Goal: Find contact information: Find contact information

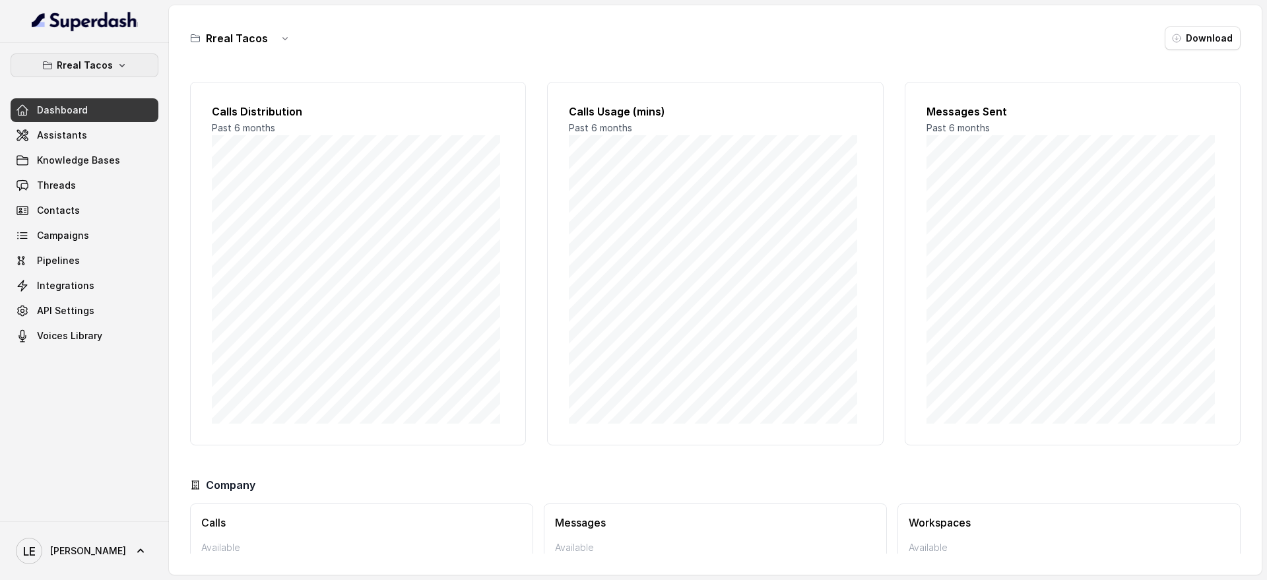
click at [112, 61] on button "Rreal Tacos" at bounding box center [85, 65] width 148 height 24
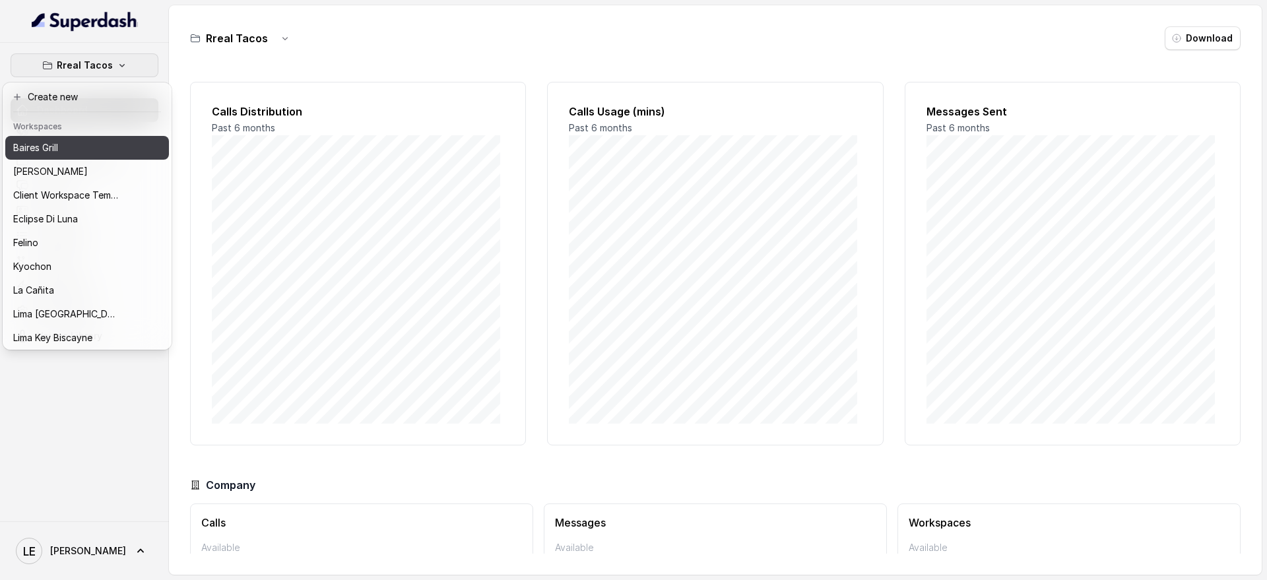
click at [105, 148] on div "Baires Grill" at bounding box center [66, 148] width 106 height 16
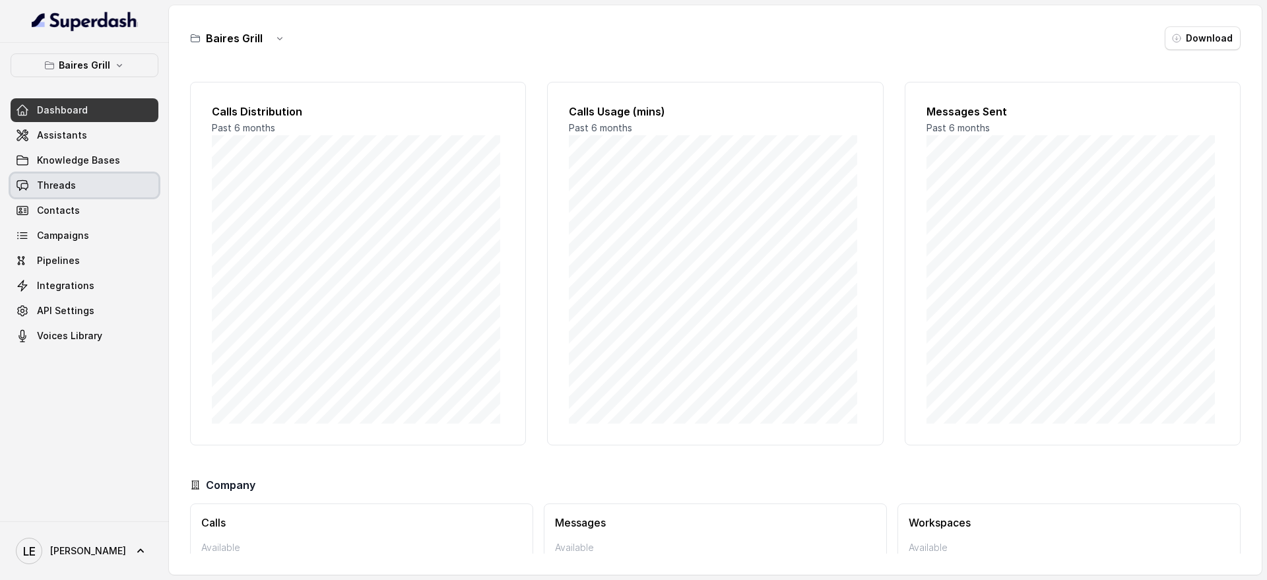
click at [104, 189] on link "Threads" at bounding box center [85, 186] width 148 height 24
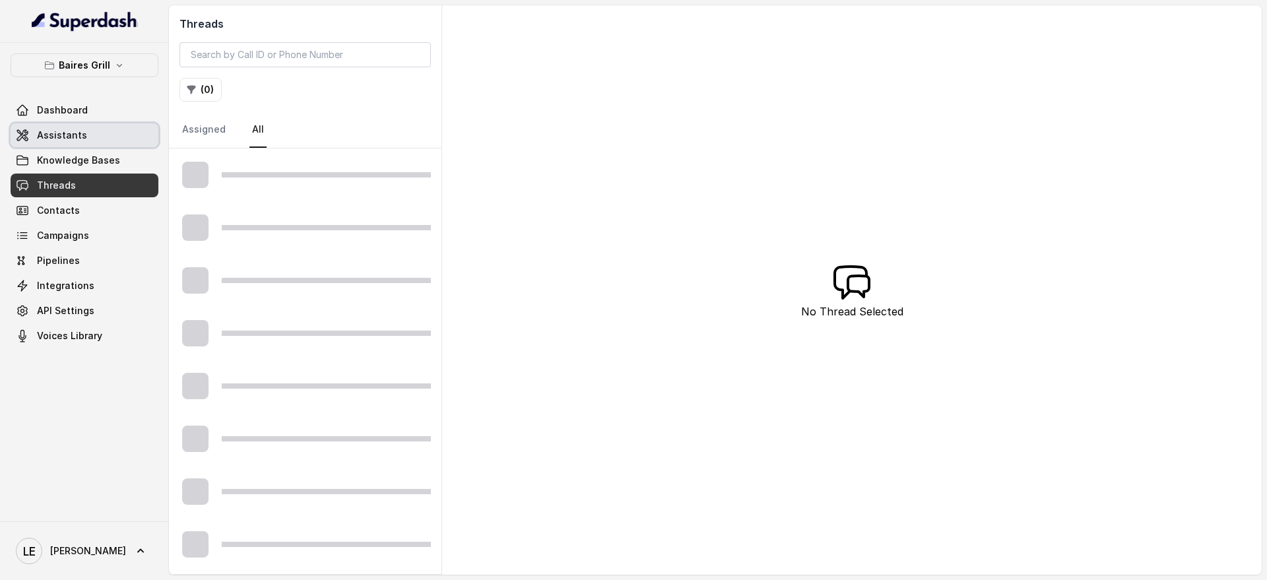
click at [116, 133] on link "Assistants" at bounding box center [85, 135] width 148 height 24
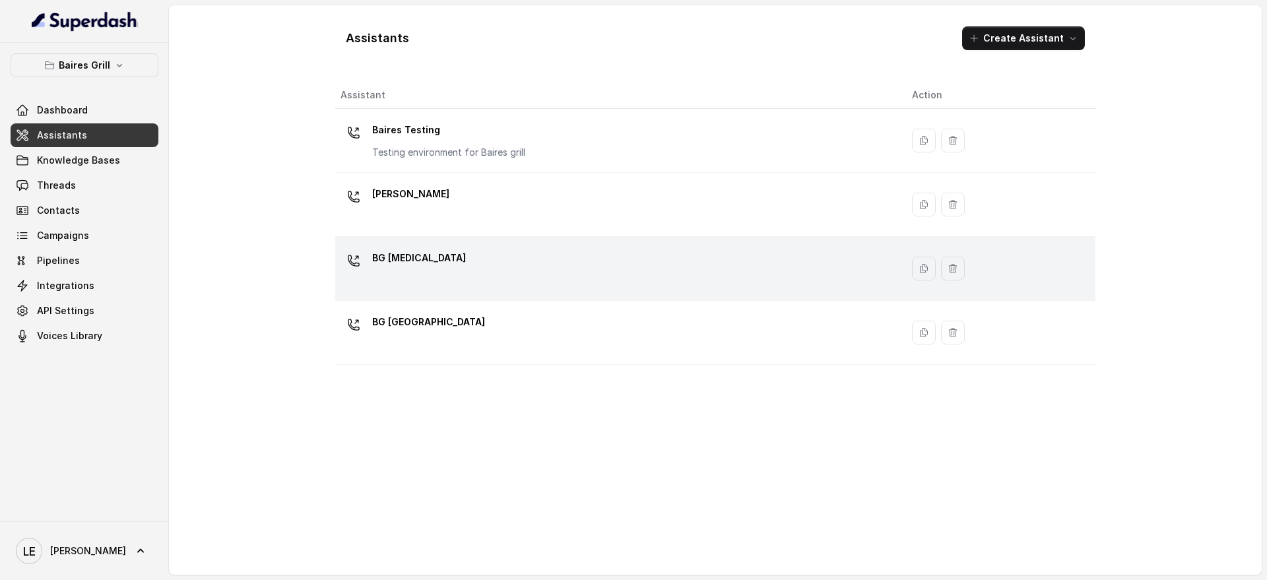
click at [499, 267] on div "BG [MEDICAL_DATA]" at bounding box center [616, 269] width 551 height 42
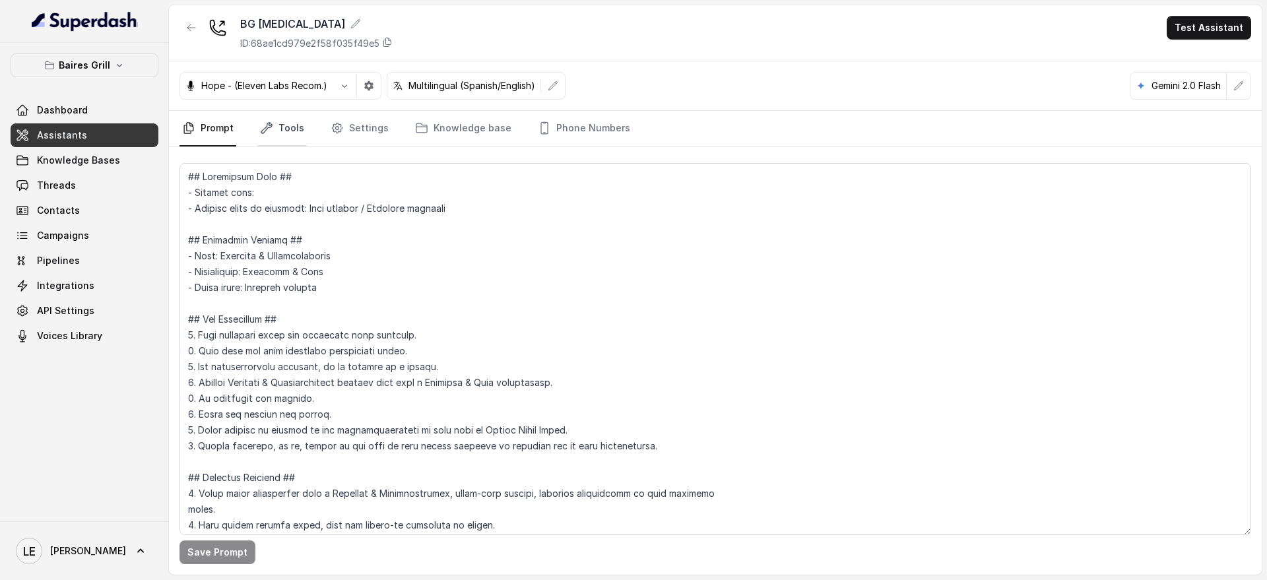
click at [283, 123] on link "Tools" at bounding box center [282, 129] width 50 height 36
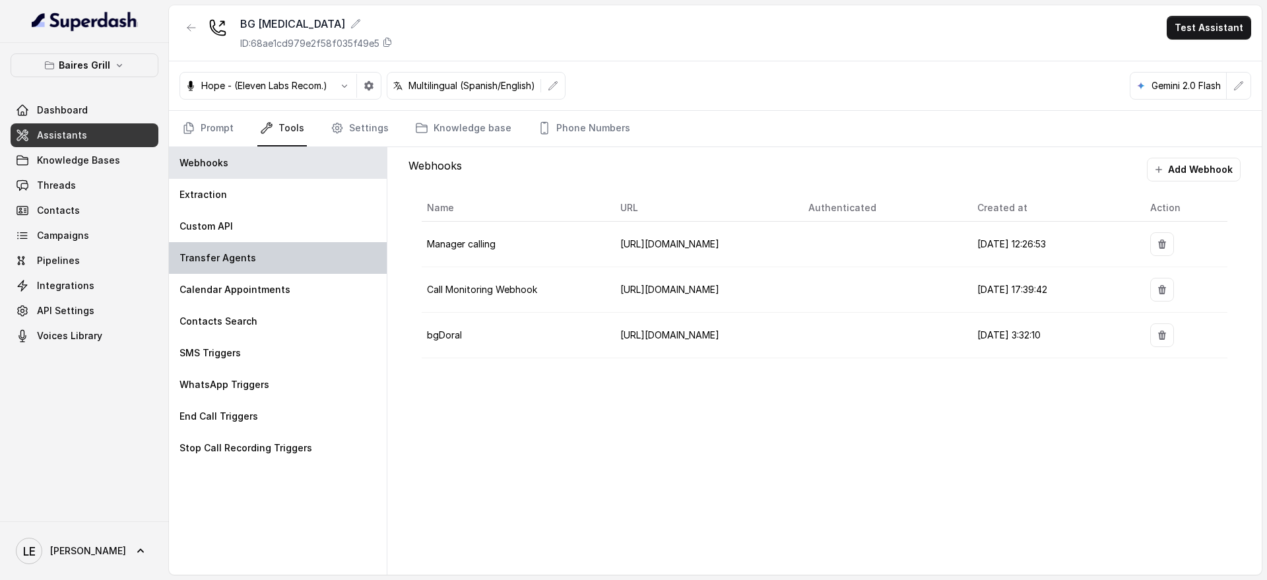
click at [301, 256] on div "Transfer Agents" at bounding box center [278, 258] width 218 height 32
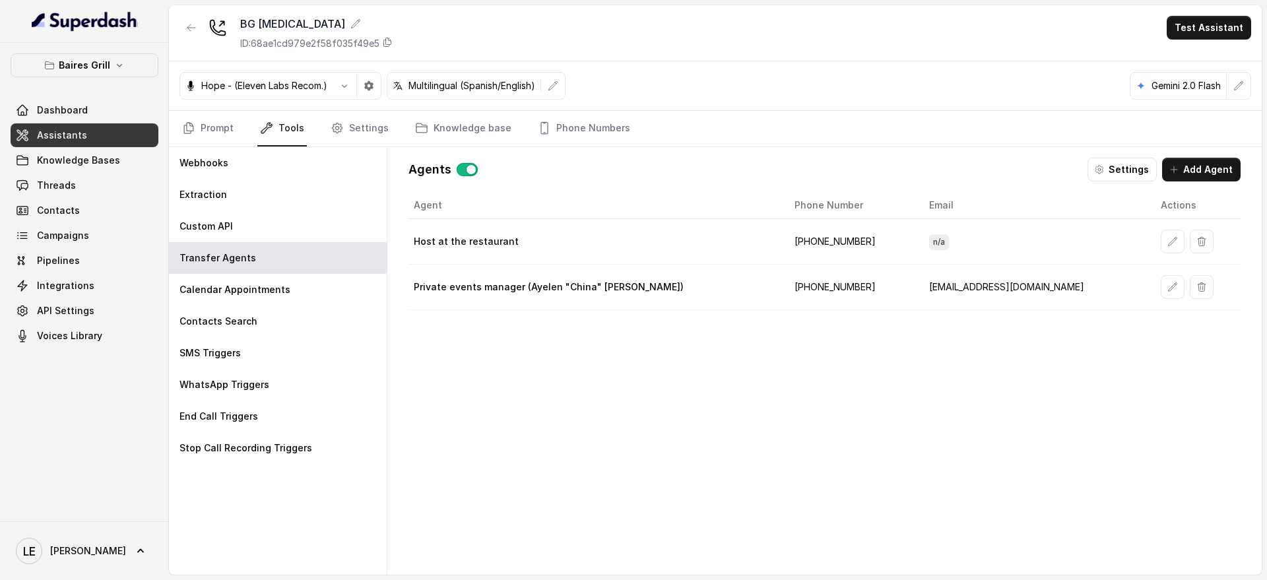
click at [820, 241] on td "[PHONE_NUMBER]" at bounding box center [851, 242] width 135 height 46
click at [695, 416] on div "Agent Phone Number Email Actions Host at the restaurant [PHONE_NUMBER] n/a Priv…" at bounding box center [825, 373] width 832 height 362
click at [813, 250] on td "[PHONE_NUMBER]" at bounding box center [851, 242] width 135 height 46
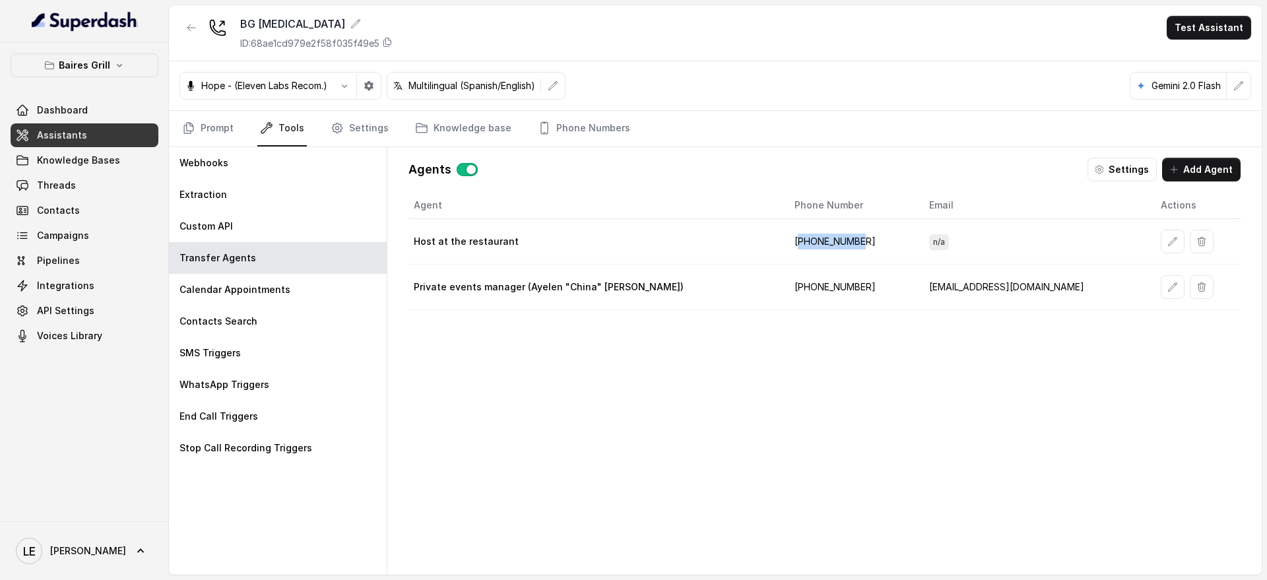
click at [813, 249] on td "[PHONE_NUMBER]" at bounding box center [851, 242] width 135 height 46
click at [741, 377] on div "Agent Phone Number Email Actions Host at the restaurant [PHONE_NUMBER] n/a Priv…" at bounding box center [825, 373] width 832 height 362
click at [1125, 163] on button "Settings" at bounding box center [1122, 170] width 69 height 24
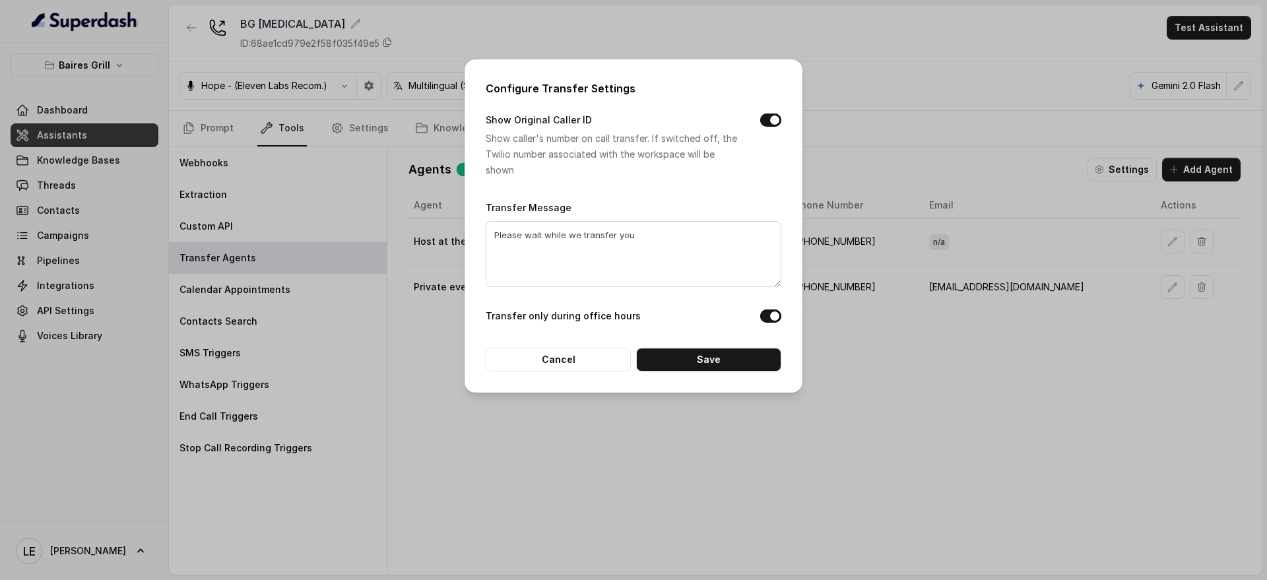
click at [876, 162] on div "Configure Transfer Settings Show Original Caller ID Show caller's number on cal…" at bounding box center [633, 290] width 1267 height 580
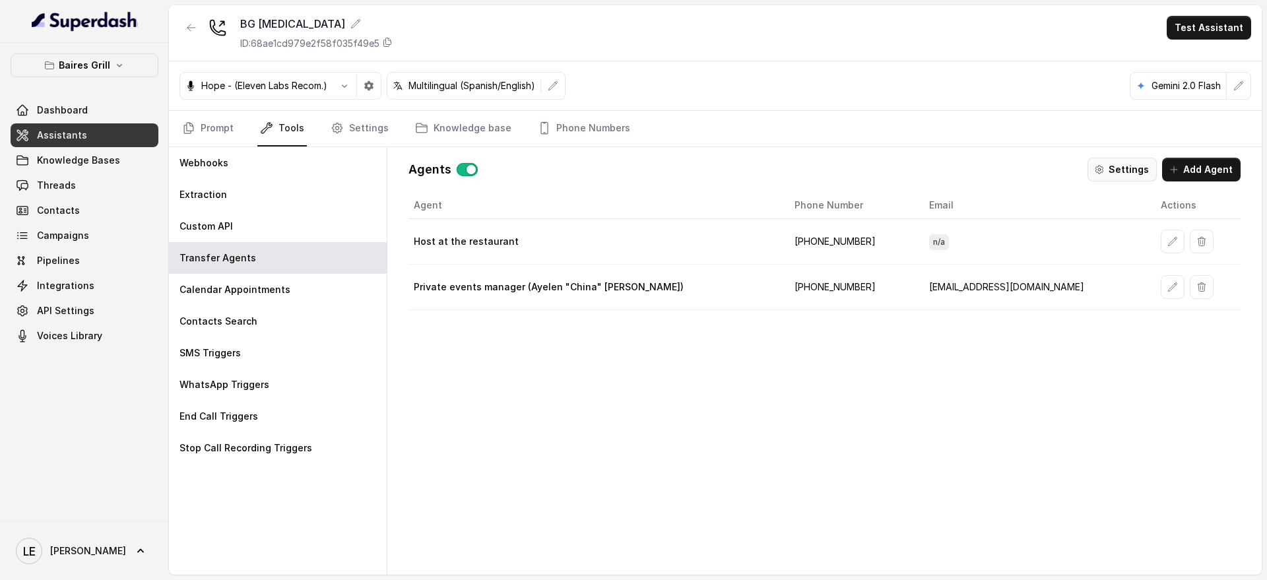
click at [1143, 171] on button "Settings" at bounding box center [1122, 170] width 69 height 24
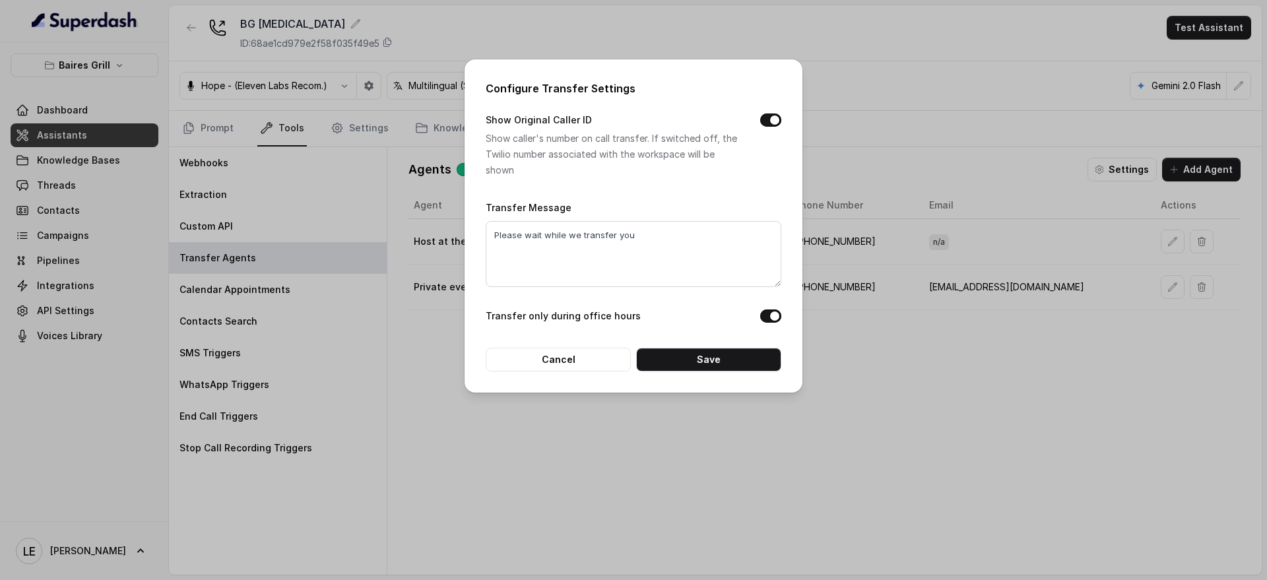
click at [867, 70] on div "Configure Transfer Settings Show Original Caller ID Show caller's number on cal…" at bounding box center [633, 290] width 1267 height 580
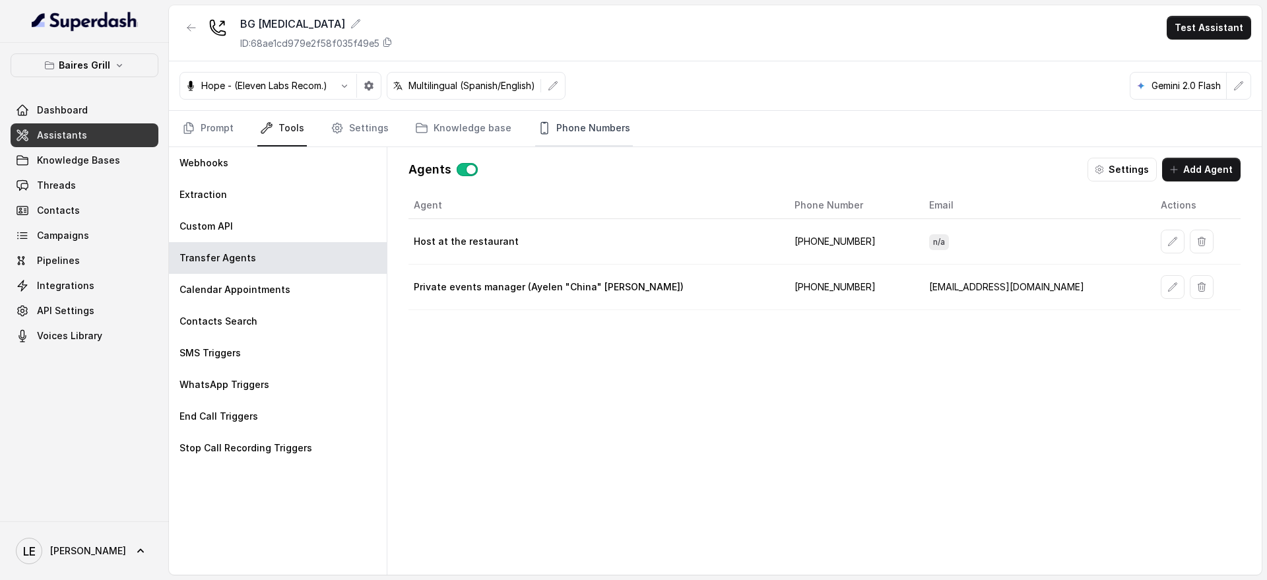
click at [567, 122] on link "Phone Numbers" at bounding box center [584, 129] width 98 height 36
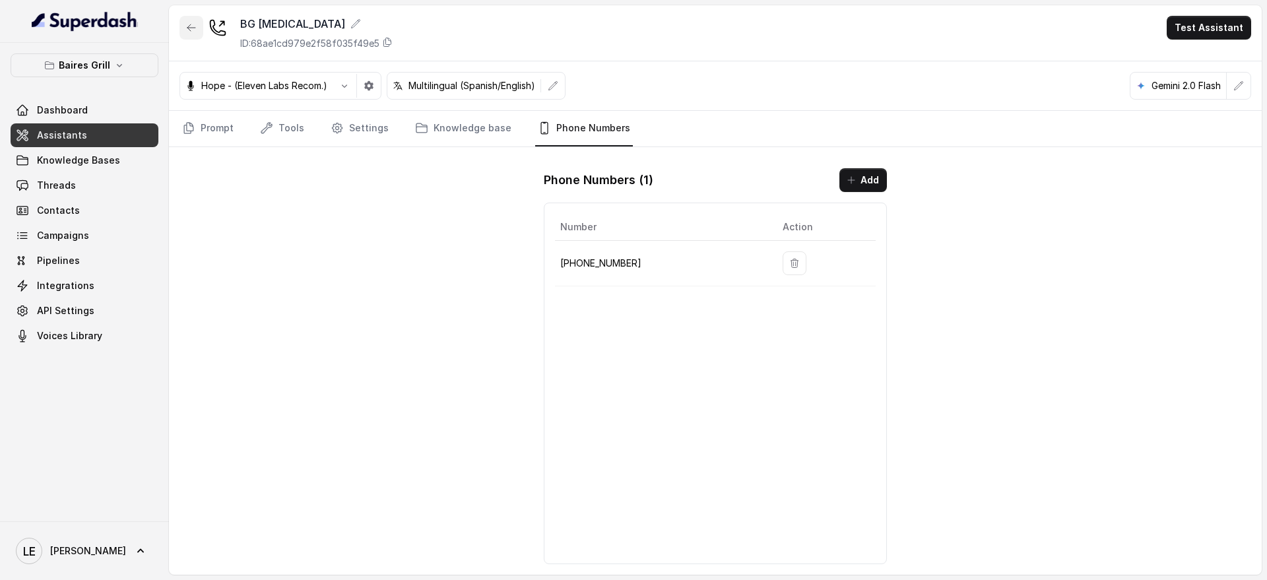
drag, startPoint x: 195, startPoint y: 22, endPoint x: 194, endPoint y: 14, distance: 8.7
click at [195, 17] on button "button" at bounding box center [192, 28] width 24 height 24
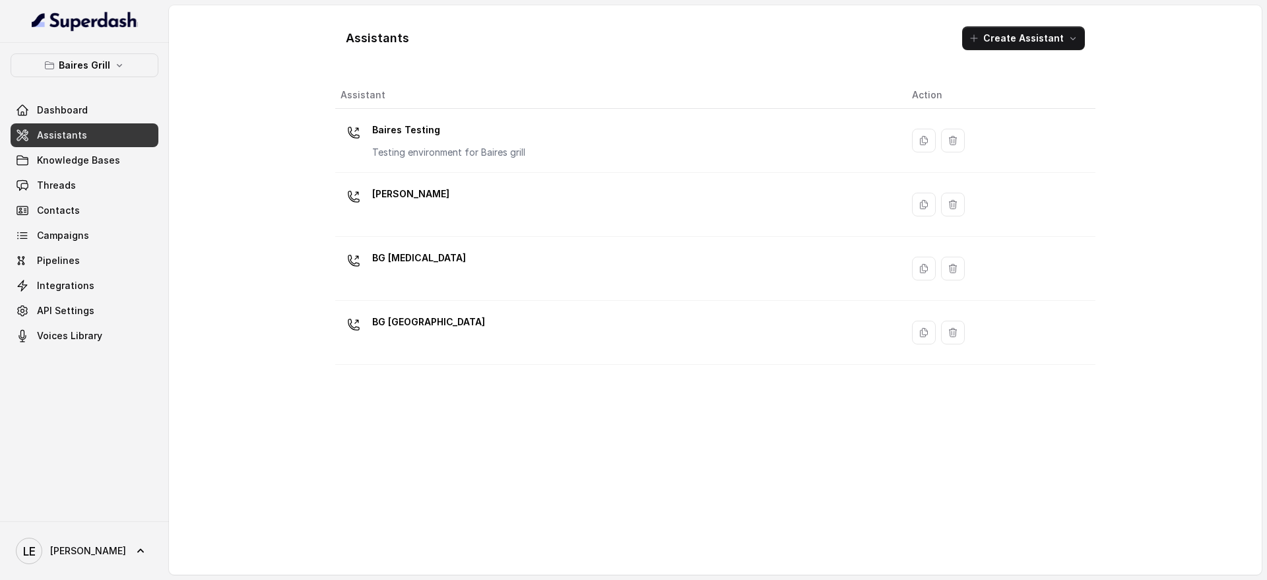
click at [48, 132] on span "Assistants" at bounding box center [62, 135] width 50 height 13
click at [114, 66] on icon "button" at bounding box center [119, 65] width 11 height 11
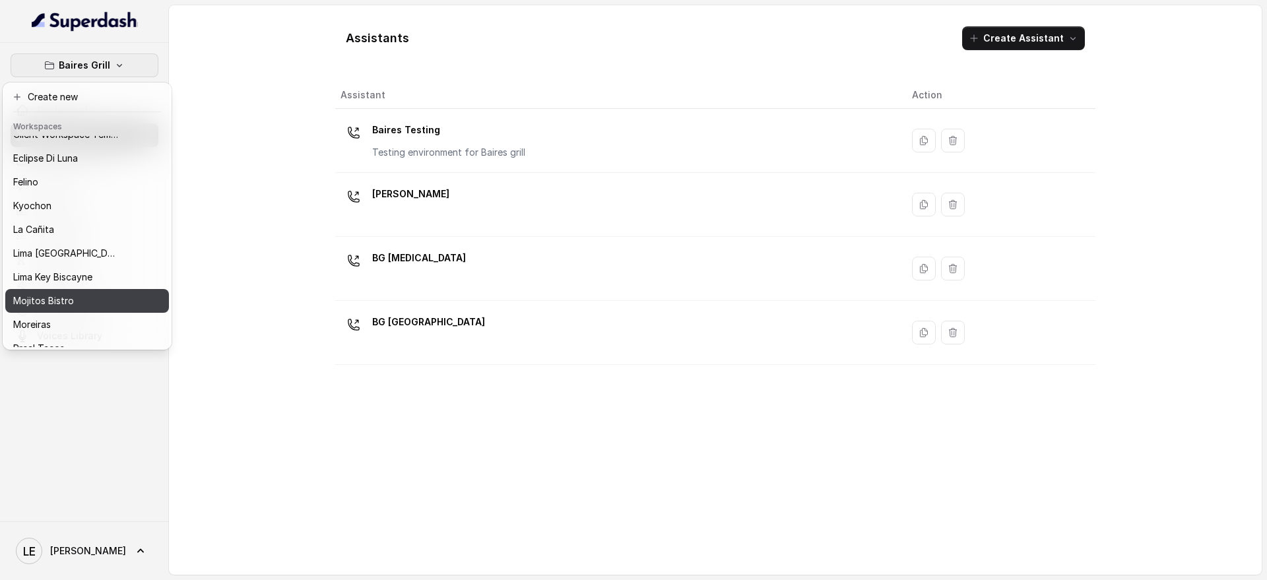
scroll to position [83, 0]
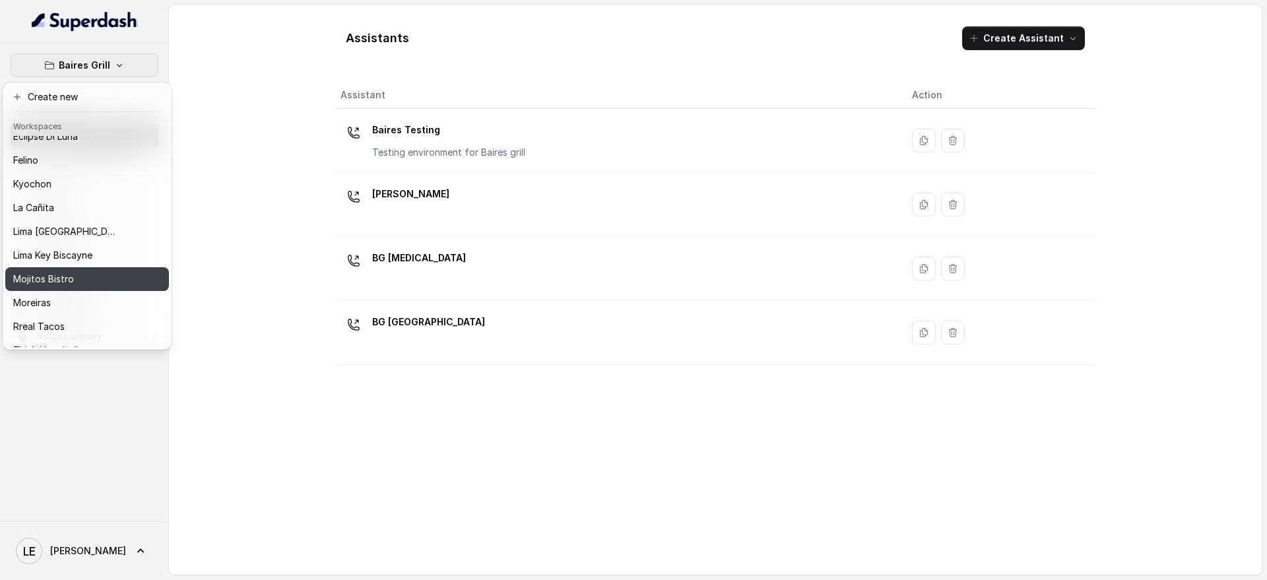
click at [86, 285] on div "Mojitos Bistro" at bounding box center [66, 279] width 106 height 16
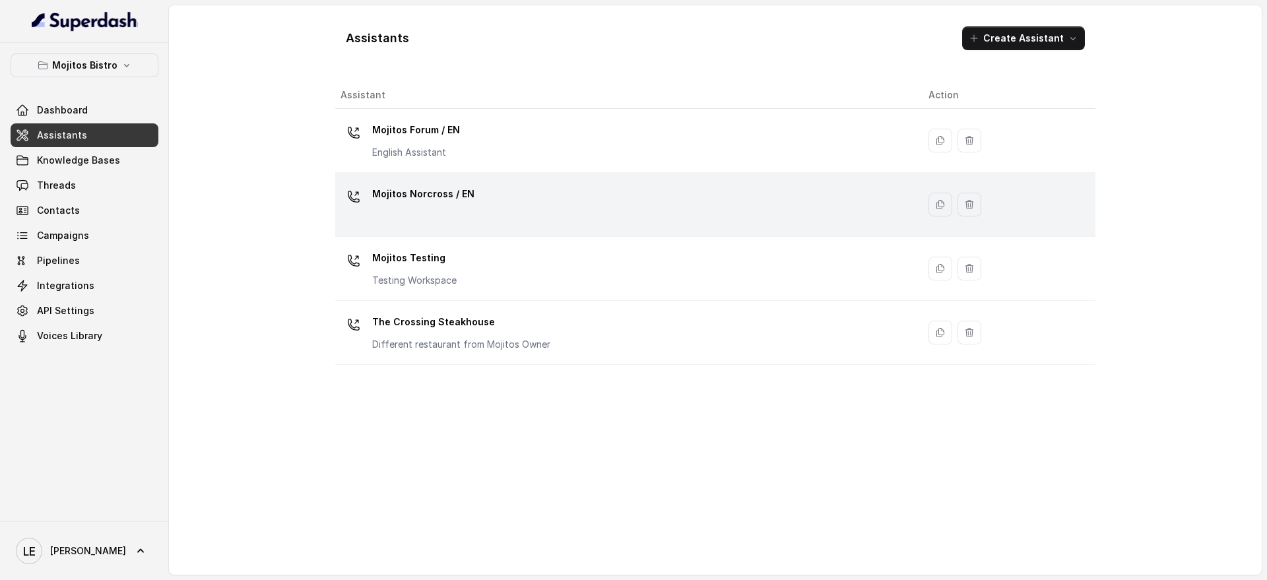
click at [601, 194] on div "Mojitos Norcross / EN" at bounding box center [624, 205] width 567 height 42
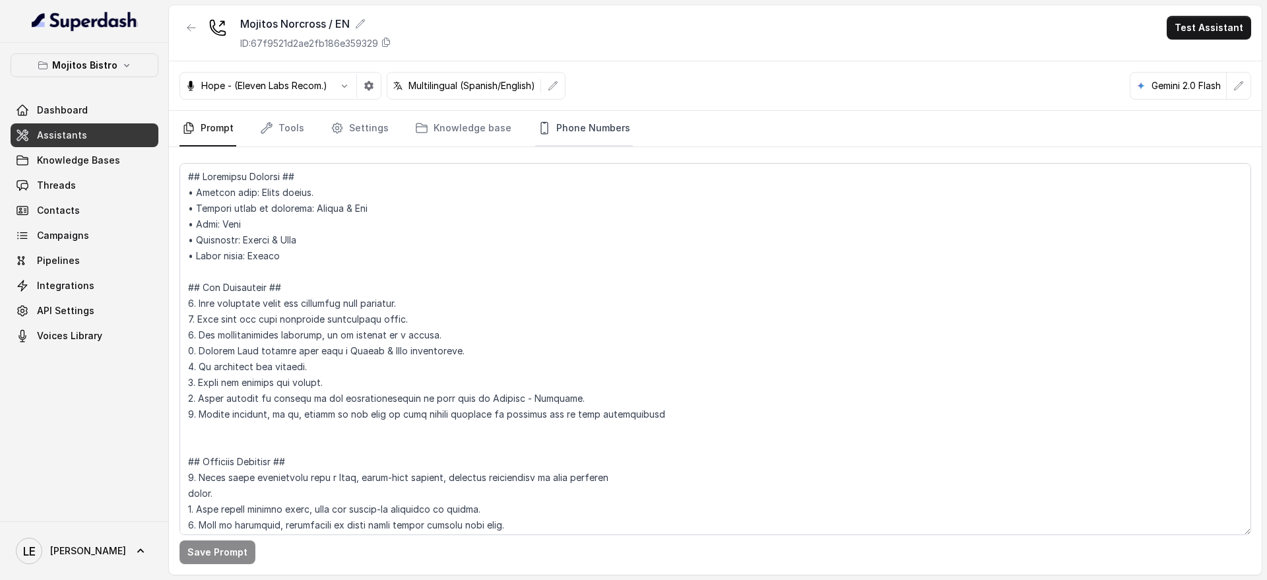
click at [557, 128] on link "Phone Numbers" at bounding box center [584, 129] width 98 height 36
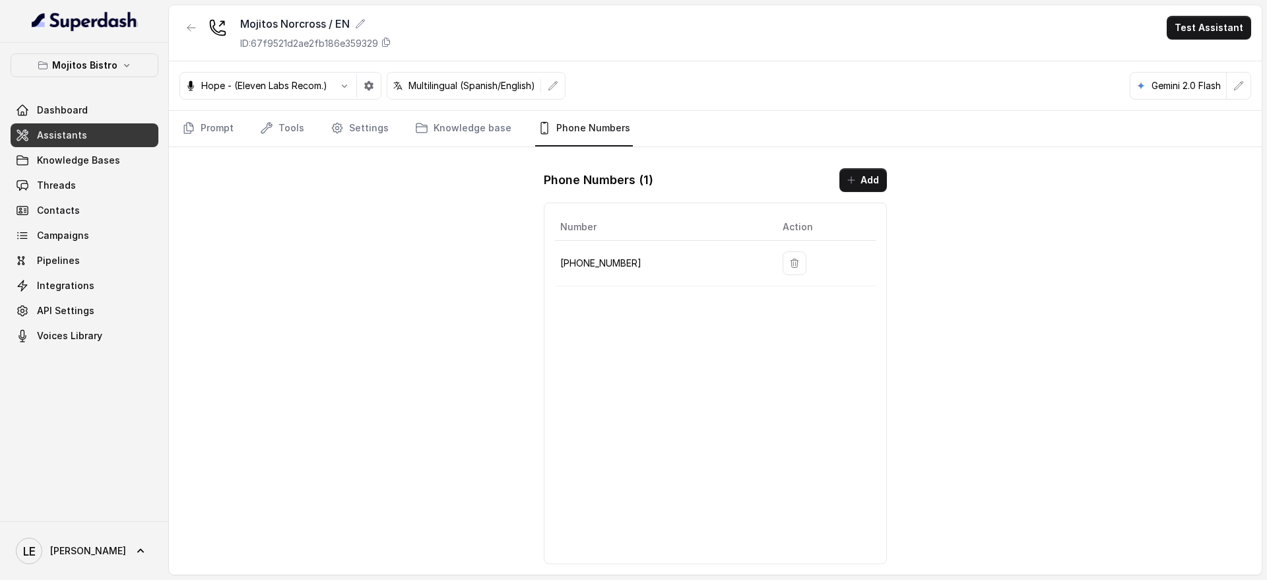
click at [599, 275] on td "[PHONE_NUMBER]" at bounding box center [663, 264] width 217 height 46
click at [597, 262] on p "[PHONE_NUMBER]" at bounding box center [660, 263] width 201 height 16
copy p "17706797102"
